Goal: Task Accomplishment & Management: Use online tool/utility

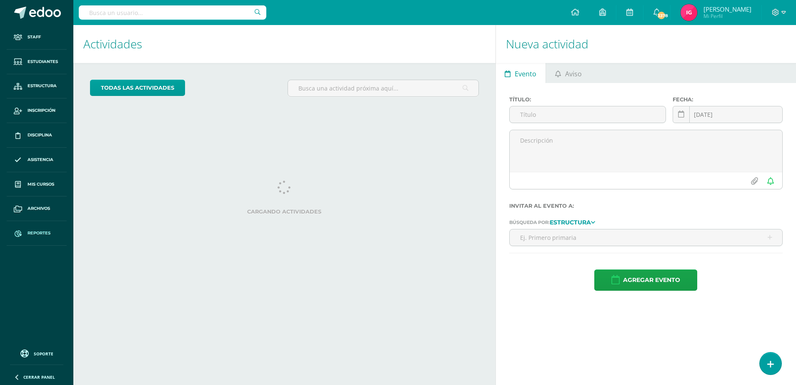
click at [38, 230] on span "Reportes" at bounding box center [39, 233] width 23 height 7
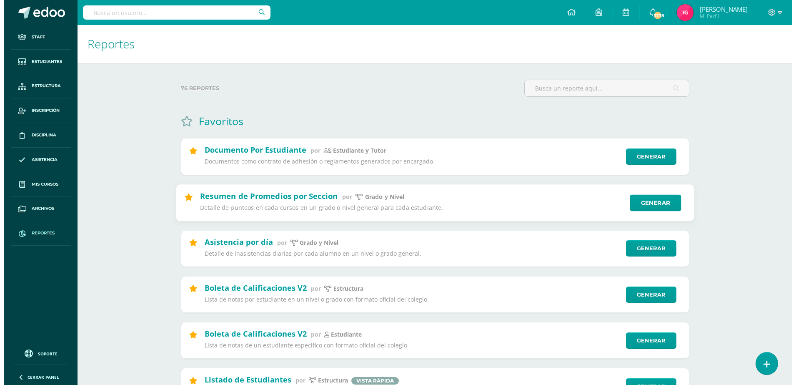
scroll to position [209, 0]
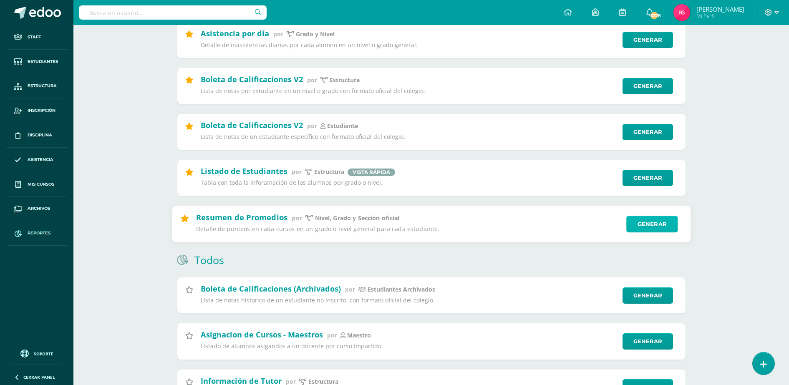
click at [629, 218] on link "Generar" at bounding box center [651, 224] width 51 height 17
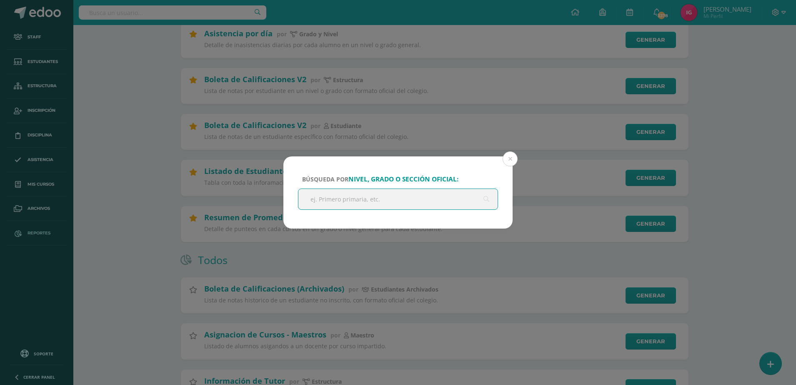
click at [422, 193] on input "text" at bounding box center [398, 199] width 199 height 20
type input "quinto bachillerato"
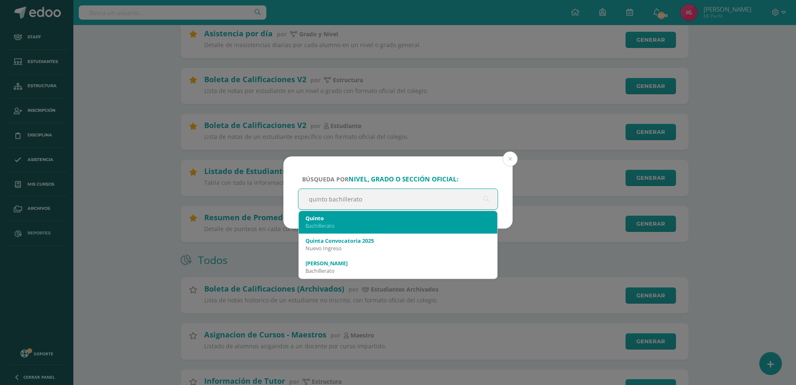
click at [386, 219] on div "Quinto" at bounding box center [398, 218] width 185 height 8
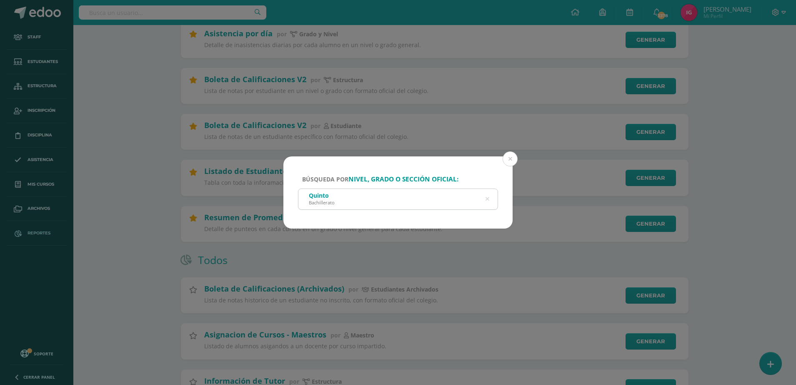
click at [347, 203] on div "Quinto Bachillerato" at bounding box center [398, 198] width 199 height 19
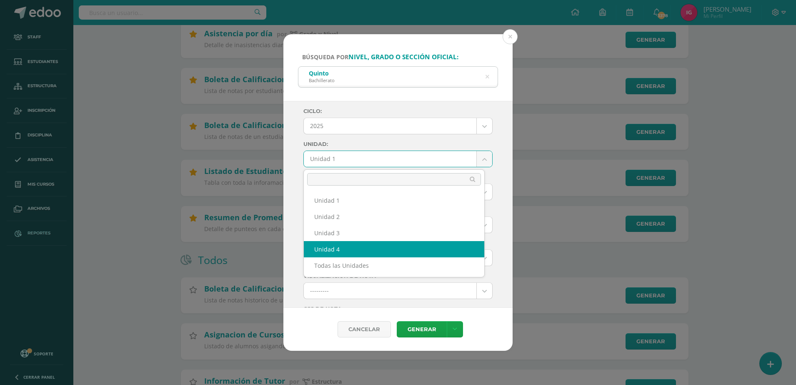
select select "Unidad 4"
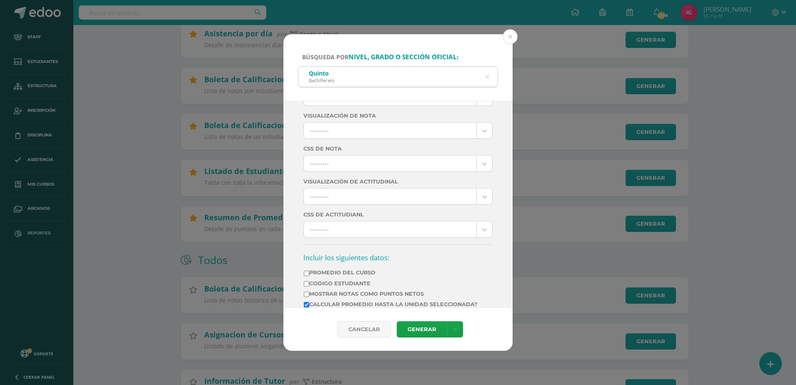
scroll to position [104, 0]
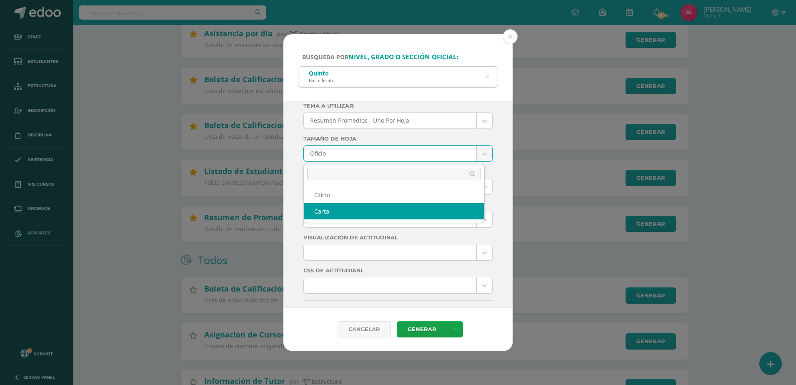
select select "letter"
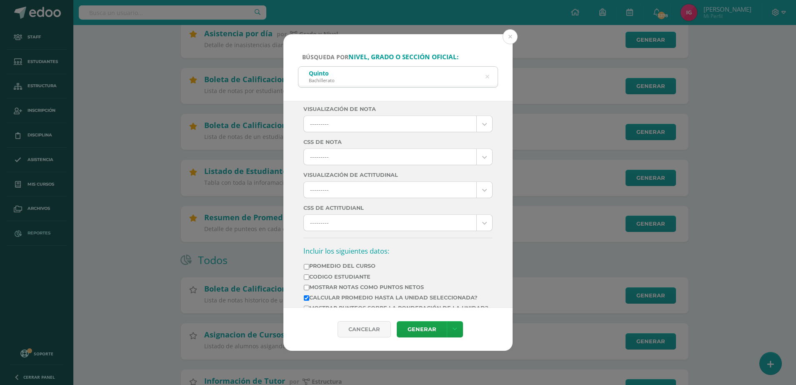
scroll to position [261, 0]
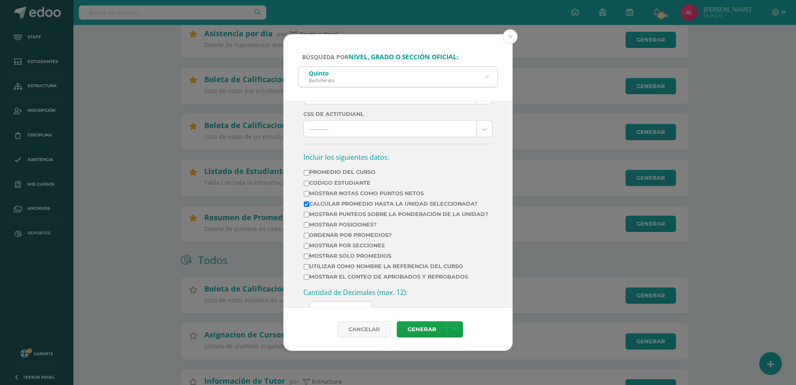
click at [307, 238] on input "Ordenar por promedios?" at bounding box center [306, 235] width 5 height 5
checkbox input "true"
click at [307, 228] on input "Mostrar posiciones?" at bounding box center [306, 224] width 5 height 5
checkbox input "true"
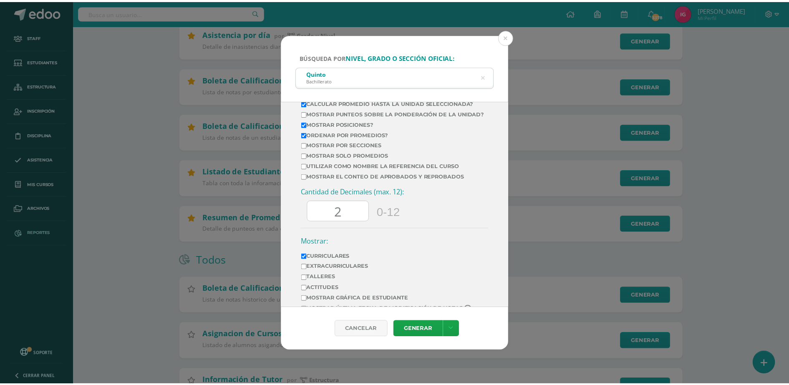
scroll to position [365, 0]
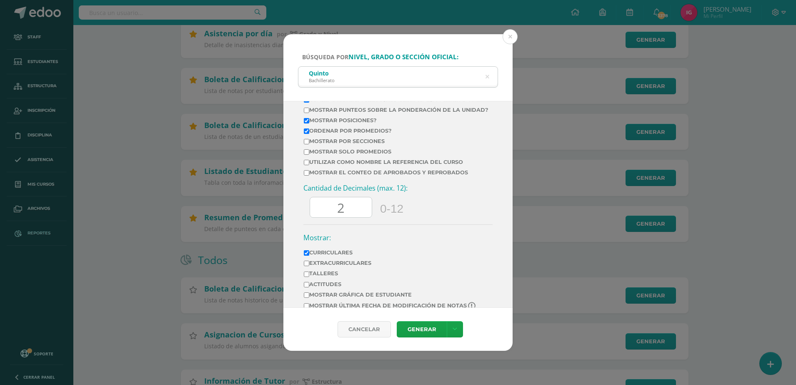
click at [307, 148] on td "Mostrar por secciones" at bounding box center [397, 143] width 186 height 10
click at [308, 144] on input "Mostrar por secciones" at bounding box center [306, 141] width 5 height 5
checkbox input "true"
click at [454, 333] on link at bounding box center [455, 329] width 16 height 16
click at [457, 279] on link "Descargar como PDF" at bounding box center [454, 278] width 65 height 20
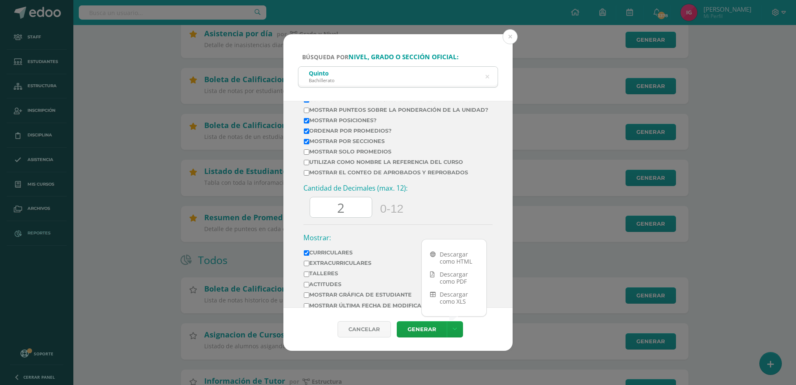
click at [354, 218] on input "2" at bounding box center [341, 207] width 62 height 20
type input "0"
click at [452, 329] on link at bounding box center [455, 329] width 16 height 16
click at [456, 275] on link "Descargar como PDF" at bounding box center [454, 278] width 65 height 20
click at [509, 34] on button at bounding box center [510, 36] width 15 height 15
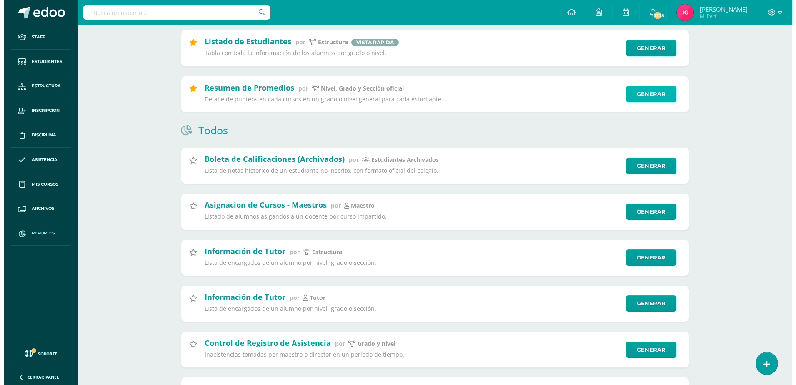
scroll to position [261, 0]
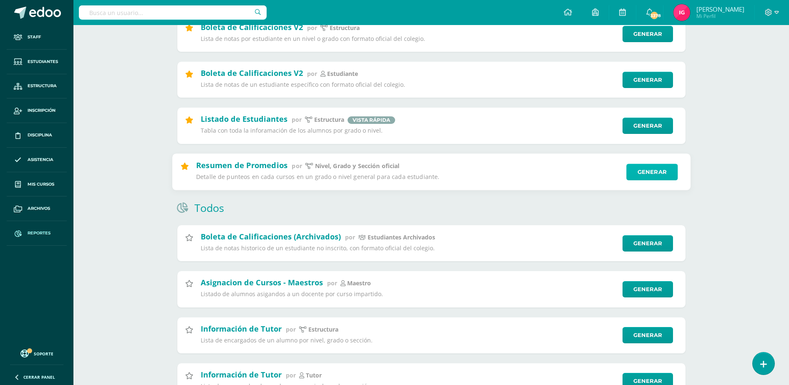
click at [651, 175] on link "Generar" at bounding box center [651, 171] width 51 height 17
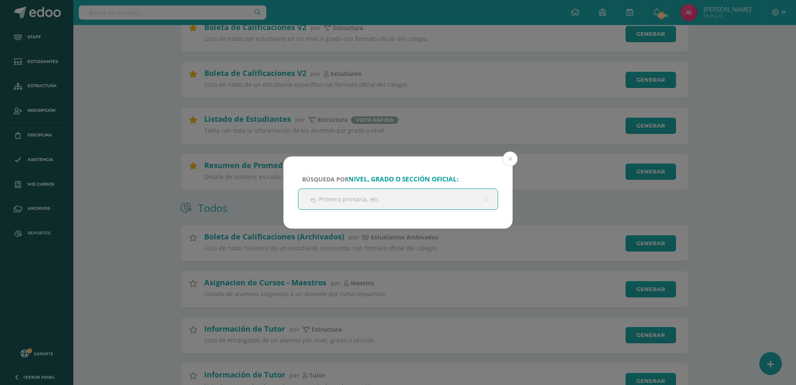
click at [381, 197] on input "text" at bounding box center [398, 199] width 199 height 20
type input "quinto bachillerato"
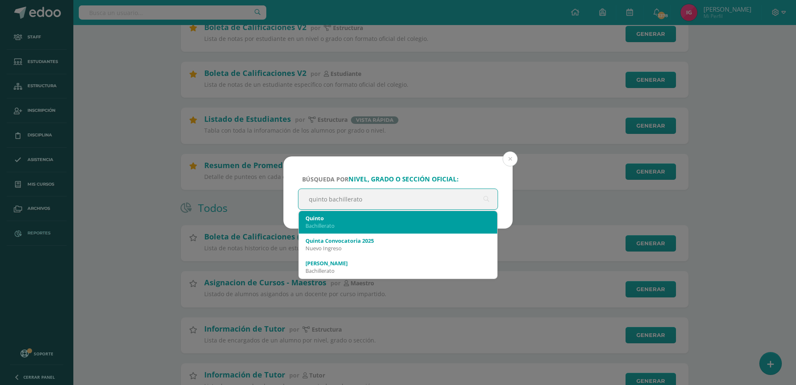
click at [387, 229] on div "Bachillerato" at bounding box center [398, 226] width 185 height 8
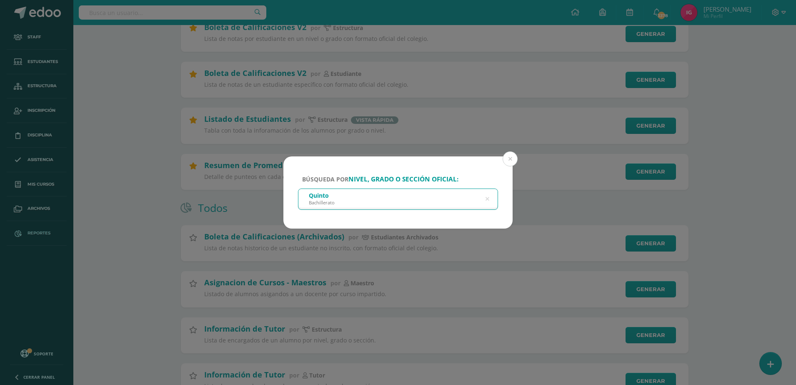
click at [387, 201] on div "Quinto Bachillerato" at bounding box center [398, 198] width 199 height 19
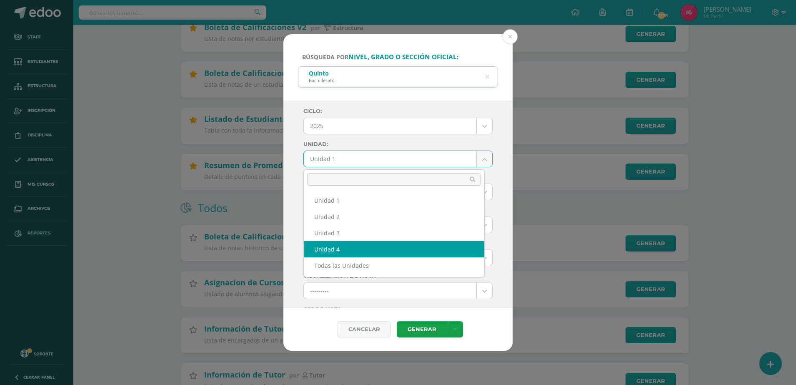
select select "Unidad 4"
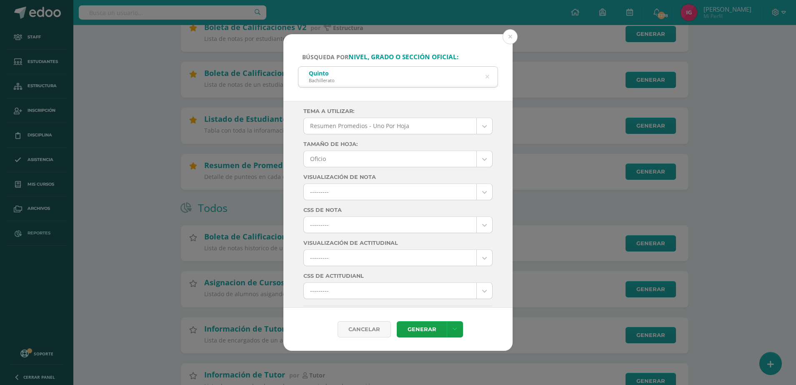
scroll to position [104, 0]
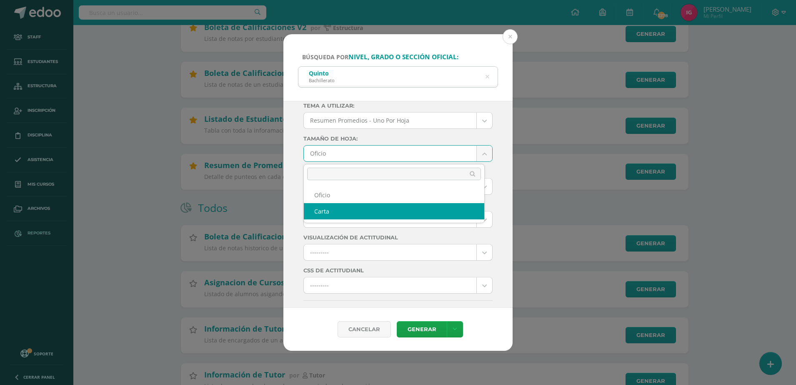
select select "letter"
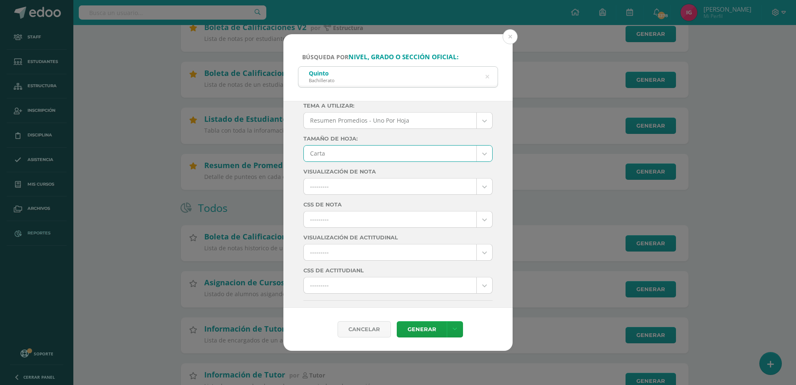
scroll to position [261, 0]
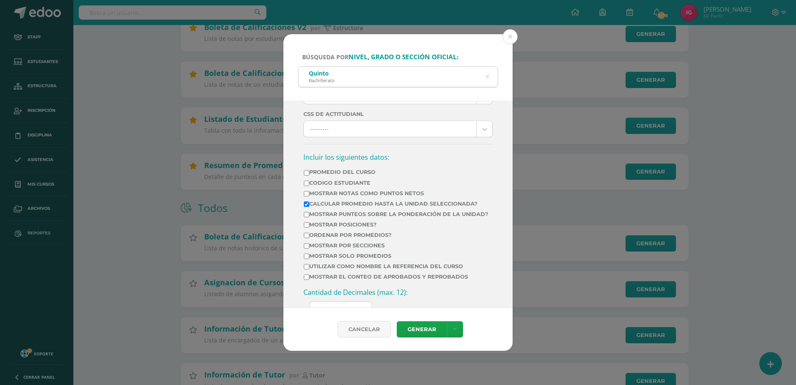
click at [310, 228] on label "Mostrar posiciones?" at bounding box center [396, 224] width 185 height 6
click at [309, 228] on input "Mostrar posiciones?" at bounding box center [306, 224] width 5 height 5
checkbox input "true"
click at [307, 238] on input "Ordenar por promedios?" at bounding box center [306, 235] width 5 height 5
checkbox input "true"
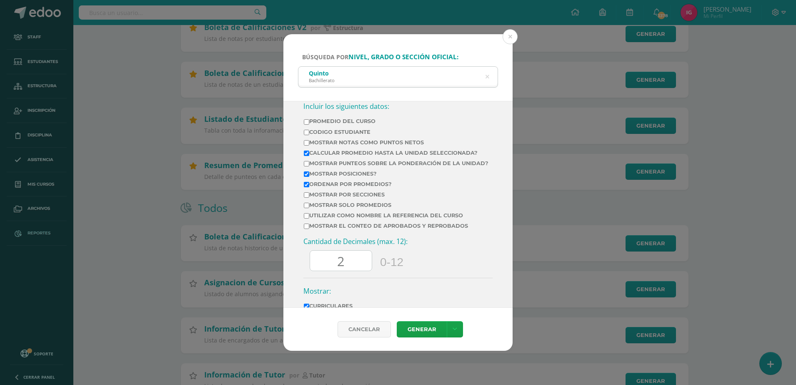
scroll to position [365, 0]
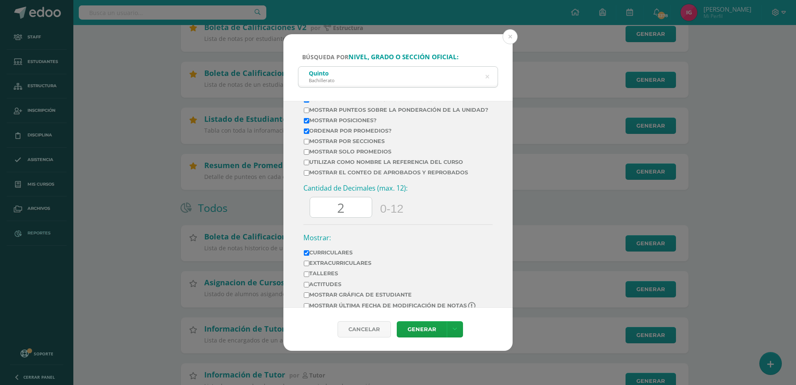
click at [347, 218] on input "2" at bounding box center [341, 207] width 62 height 20
type input "2"
click at [456, 329] on icon at bounding box center [455, 329] width 5 height 7
click at [455, 279] on link "Descargar como PDF" at bounding box center [454, 278] width 65 height 20
click at [362, 213] on input "2" at bounding box center [341, 207] width 62 height 20
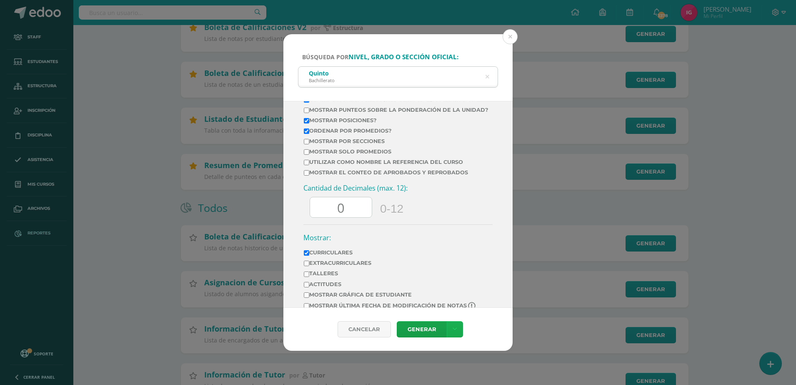
type input "0"
click at [457, 327] on link at bounding box center [455, 329] width 16 height 16
click at [453, 281] on link "Descargar como PDF" at bounding box center [454, 278] width 65 height 20
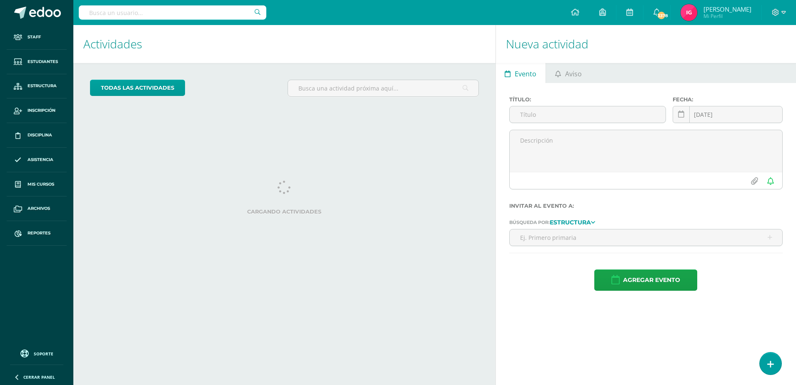
click at [322, 44] on h1 "Actividades" at bounding box center [284, 44] width 402 height 38
click at [328, 16] on div "Configuración Cerrar sesión [PERSON_NAME] Mi Perfil 3378 3378 Avisos 5577 aviso…" at bounding box center [434, 12] width 723 height 25
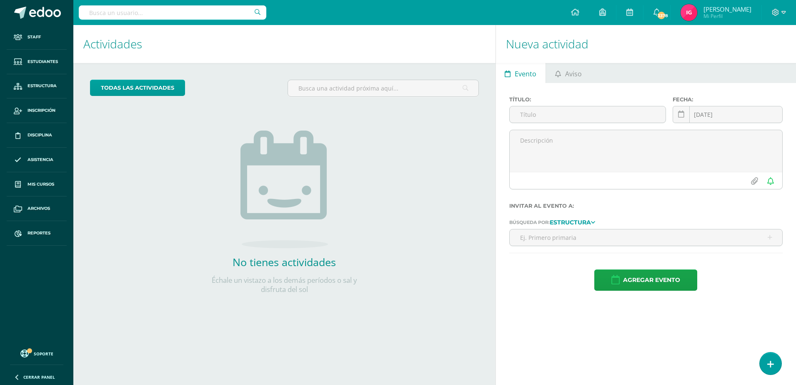
click at [369, 37] on h1 "Actividades" at bounding box center [284, 44] width 402 height 38
click at [374, 9] on div "Configuración Cerrar sesión [PERSON_NAME] Mi Perfil 3378 3378 Avisos 5577 aviso…" at bounding box center [434, 12] width 723 height 25
click at [42, 232] on span "Reportes" at bounding box center [39, 233] width 23 height 7
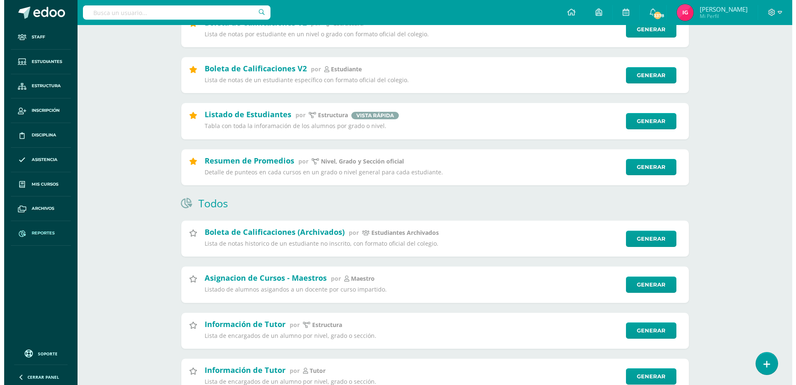
scroll to position [209, 0]
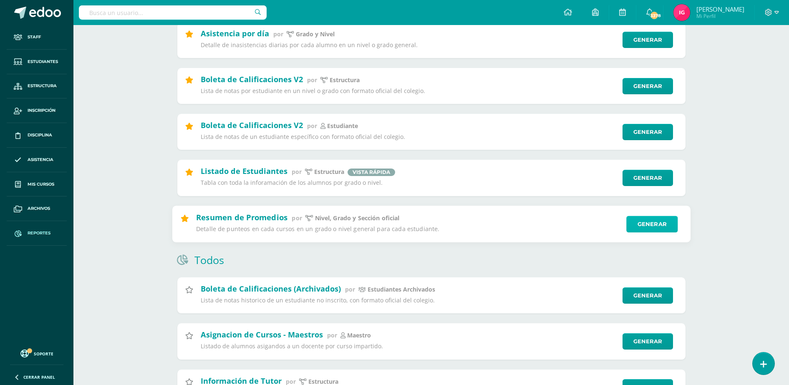
click at [636, 225] on link "Generar" at bounding box center [651, 224] width 51 height 17
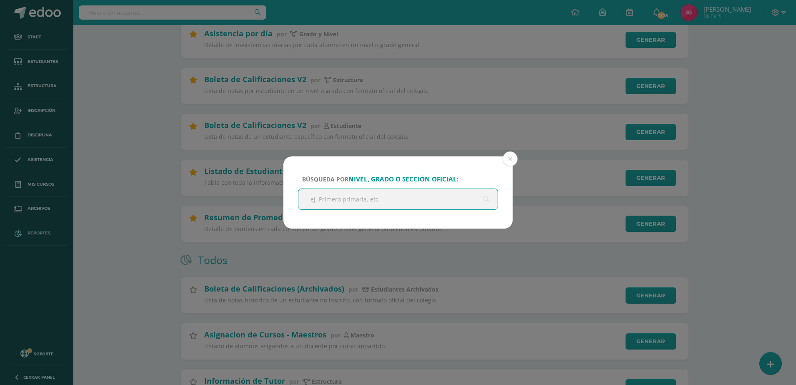
click at [344, 205] on input "text" at bounding box center [398, 199] width 199 height 20
type input "cuarto bachillerato"
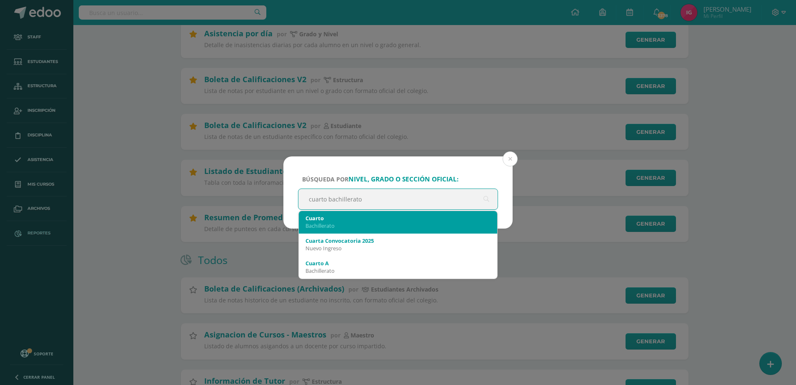
click at [336, 223] on div "Bachillerato" at bounding box center [398, 226] width 185 height 8
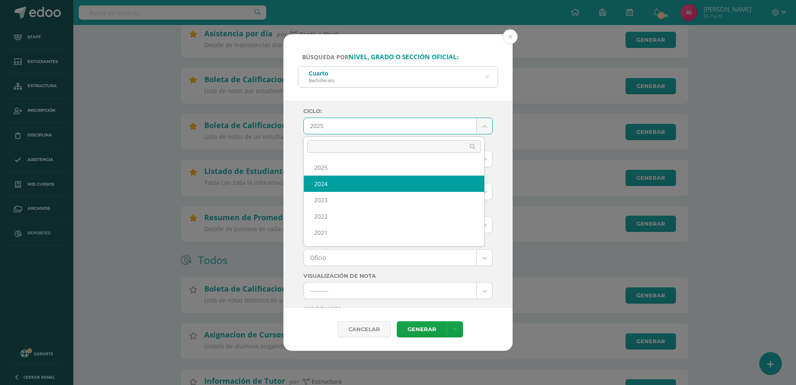
select select "7"
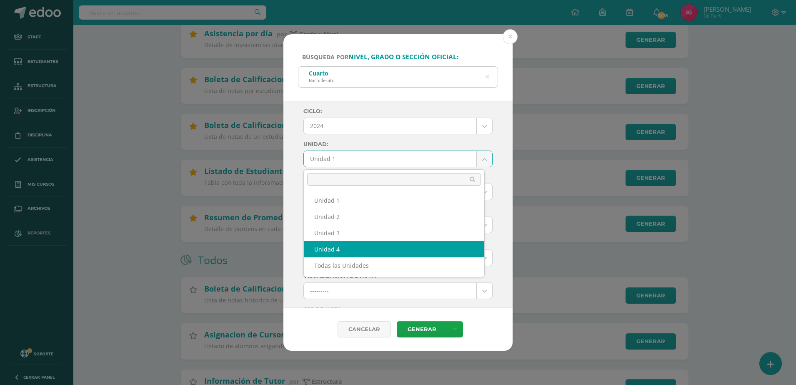
select select "Unidad 4"
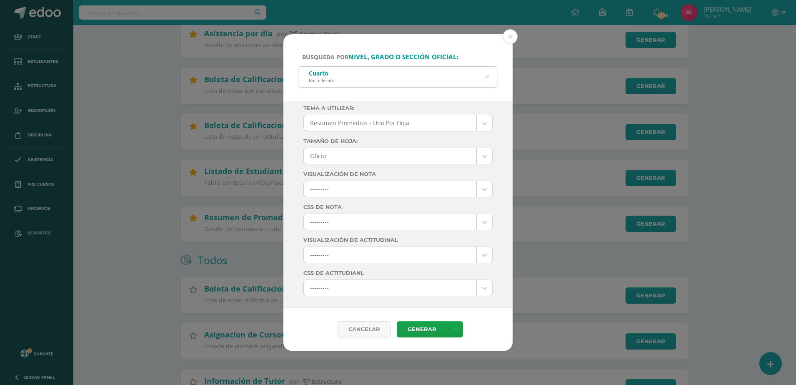
scroll to position [104, 0]
click at [383, 140] on label "Tamaño de hoja:" at bounding box center [398, 139] width 189 height 6
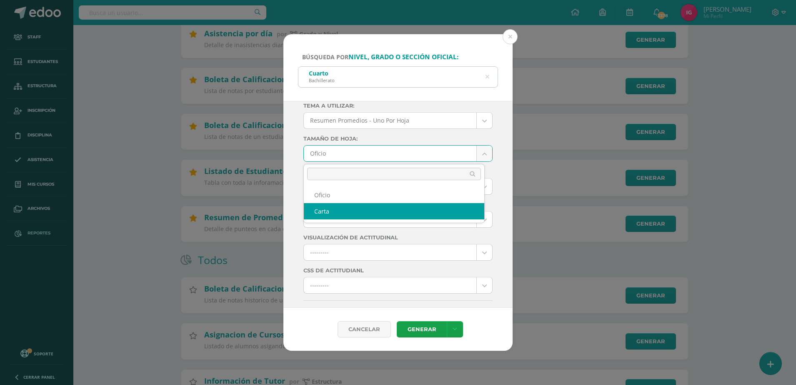
select select "letter"
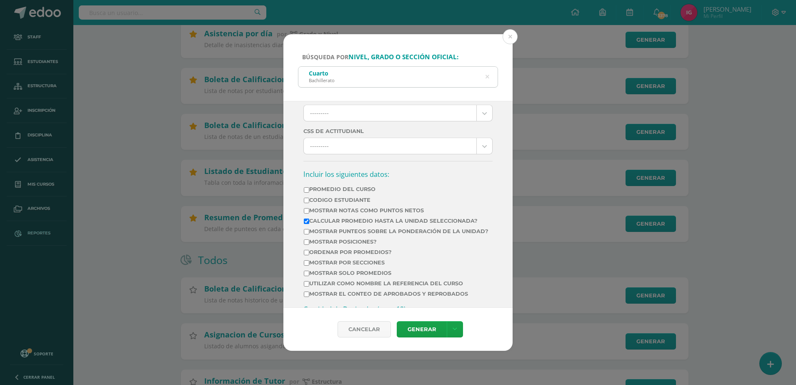
scroll to position [261, 0]
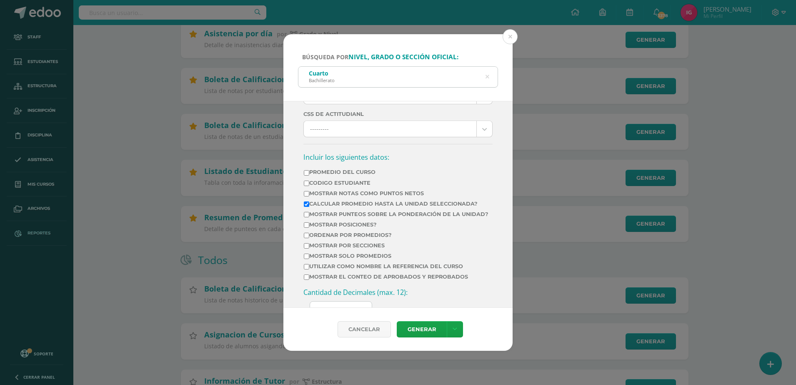
click at [304, 228] on input "Mostrar posiciones?" at bounding box center [306, 224] width 5 height 5
checkbox input "true"
click at [306, 238] on input "Ordenar por promedios?" at bounding box center [306, 235] width 5 height 5
checkbox input "true"
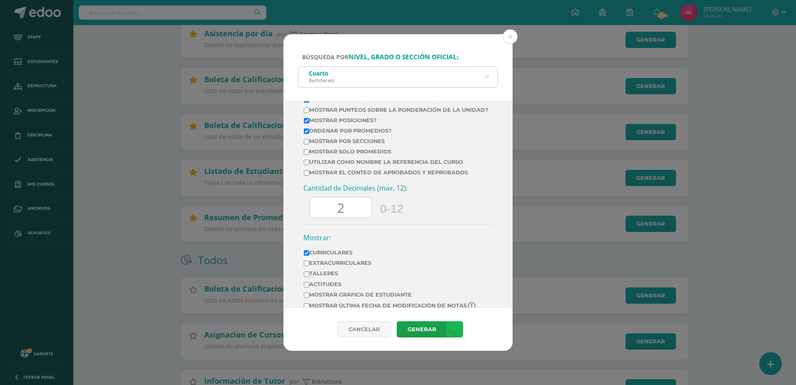
click at [460, 335] on link at bounding box center [455, 329] width 16 height 16
click at [462, 281] on link "Descargar como PDF" at bounding box center [454, 278] width 65 height 20
